Goal: Task Accomplishment & Management: Manage account settings

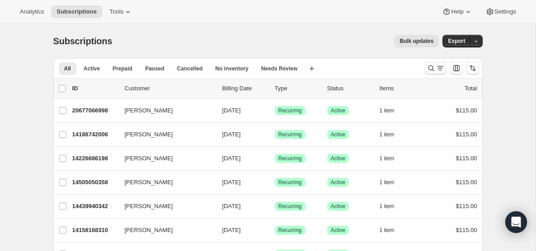
click at [433, 67] on icon "Search and filter results" at bounding box center [431, 68] width 9 height 9
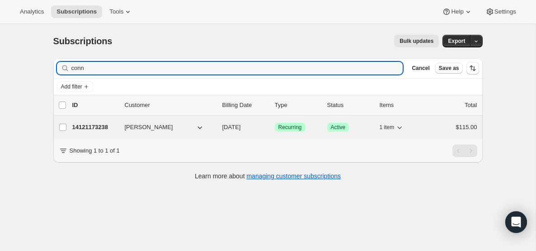
type input "conn"
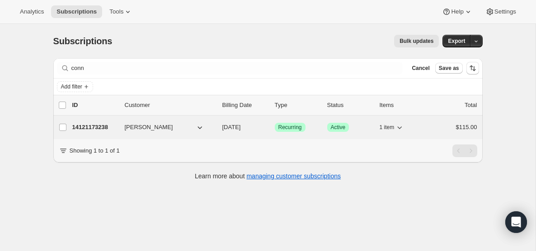
click at [254, 132] on div "14121173238 [PERSON_NAME] [DATE] Success Recurring Success Active 1 item $115.00" at bounding box center [274, 127] width 405 height 13
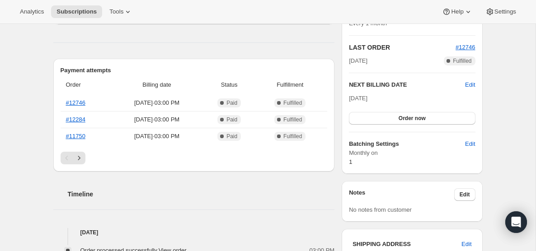
scroll to position [174, 0]
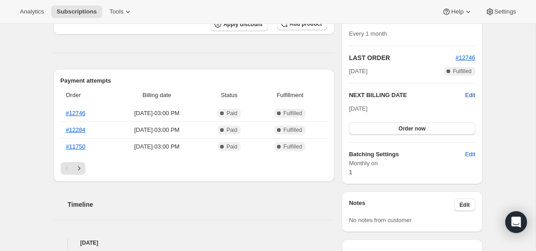
click at [472, 94] on span "Edit" at bounding box center [470, 95] width 10 height 9
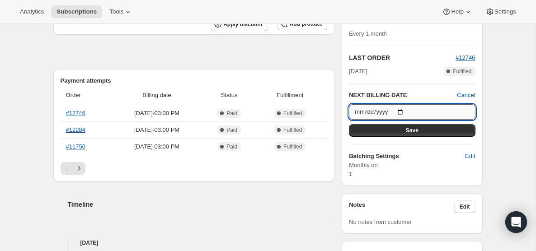
click at [404, 111] on input "[DATE]" at bounding box center [412, 111] width 126 height 15
type input "[DATE]"
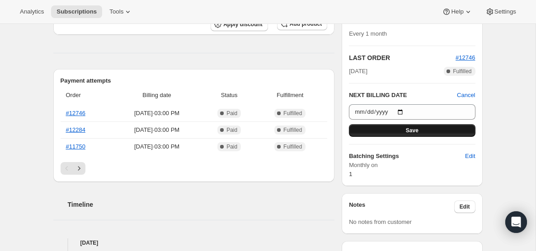
click at [470, 132] on button "Save" at bounding box center [412, 130] width 126 height 13
